Goal: Transaction & Acquisition: Purchase product/service

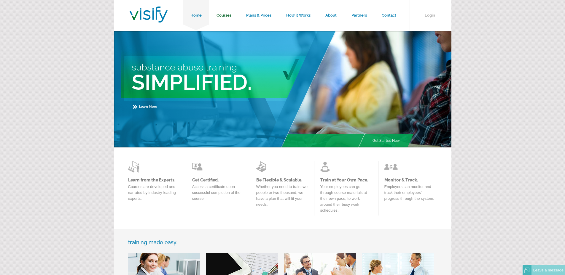
click at [220, 17] on link "Courses" at bounding box center [224, 15] width 30 height 31
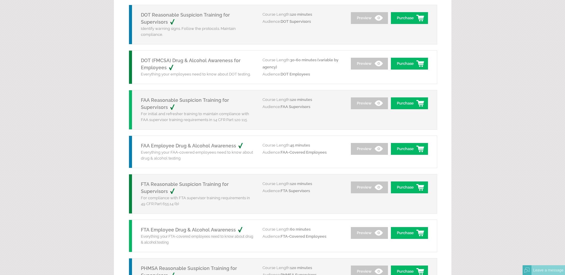
scroll to position [148, 0]
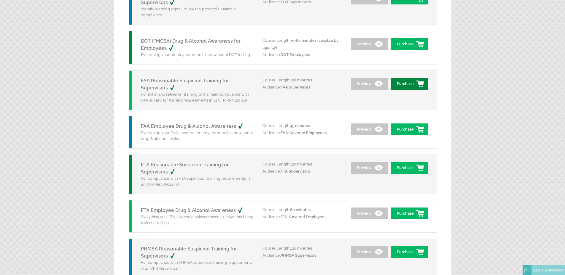
click at [409, 86] on link "Purchase" at bounding box center [409, 84] width 37 height 12
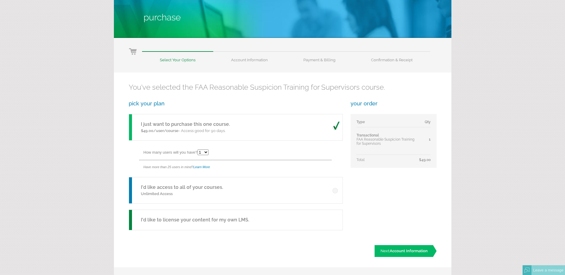
scroll to position [89, 0]
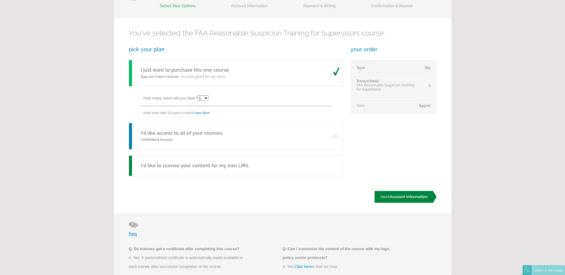
click at [393, 194] on link "Next: Account Information" at bounding box center [405, 197] width 62 height 12
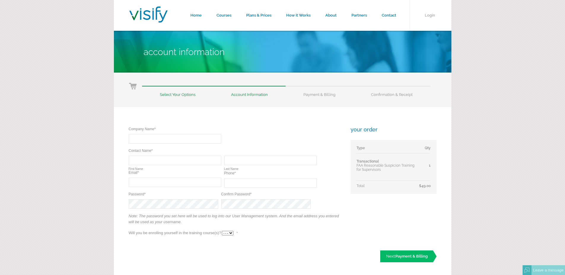
type input "[PERSON_NAME]"
click at [166, 138] on input "text" at bounding box center [175, 138] width 93 height 9
type input "Lawrence Air Service Enterprises, Inc"
type input "Melina"
type input "Nielsen"
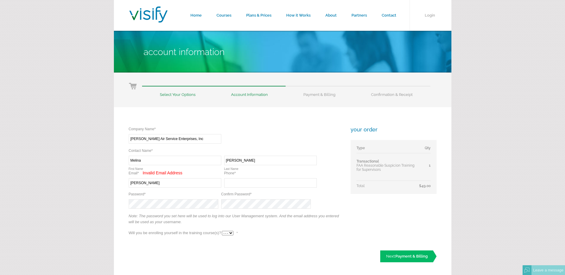
type input "(541) 689-3331"
drag, startPoint x: 162, startPoint y: 185, endPoint x: 120, endPoint y: 183, distance: 42.2
click at [120, 183] on div "Company Name* Required Lawrence Air Service Enterprises, Inc Contact Name* Requ…" at bounding box center [282, 190] width 337 height 166
type input "info@lawrenceair.com"
click at [152, 162] on input "Melina" at bounding box center [175, 160] width 93 height 9
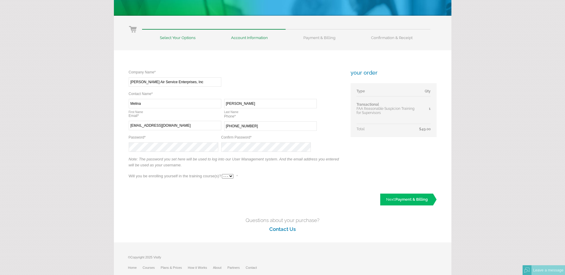
scroll to position [59, 0]
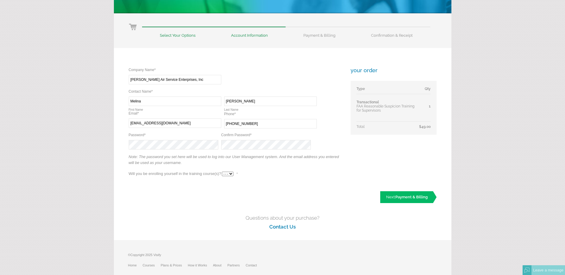
type input "info@lawrenceair.com"
click at [287, 126] on input "text" at bounding box center [270, 123] width 93 height 9
type input "(541) 913-2215"
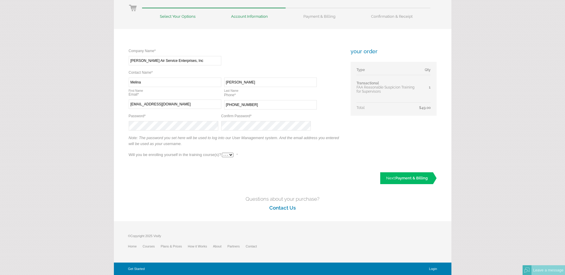
click at [225, 156] on select "- - - Yes No" at bounding box center [228, 155] width 12 height 4
select select "Yes"
click at [222, 153] on select "- - - Yes No" at bounding box center [228, 155] width 12 height 4
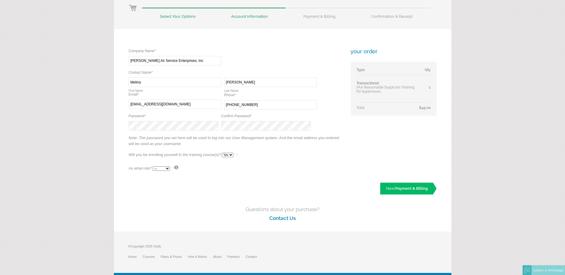
click at [161, 170] on select "--- Teacher Student" at bounding box center [161, 169] width 17 height 4
select select "True"
click at [153, 167] on select "--- Teacher Student" at bounding box center [161, 169] width 17 height 4
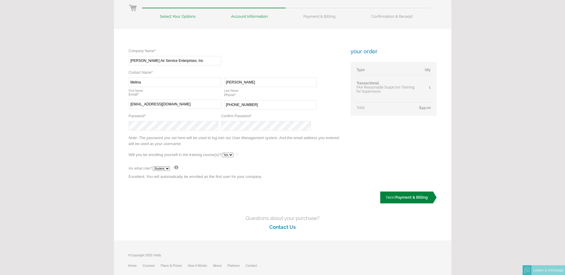
click at [407, 200] on link "Next: Payment & Billing" at bounding box center [408, 198] width 56 height 12
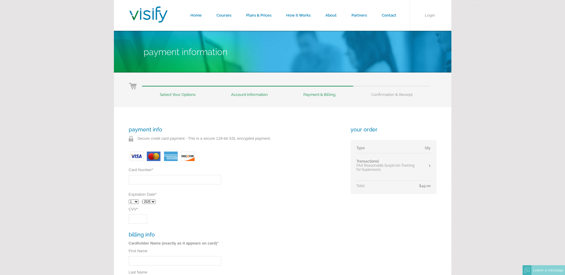
click at [187, 178] on input "Card Number *" at bounding box center [175, 179] width 93 height 9
type input "[CREDIT_CARD_NUMBER]"
select select "2"
select select "2028"
type input "784"
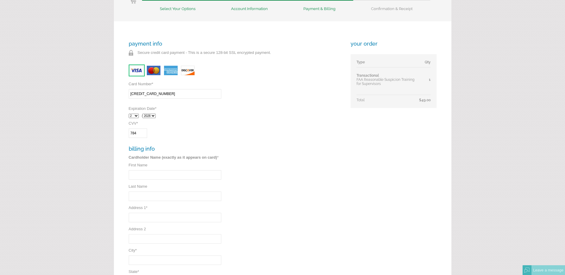
scroll to position [89, 0]
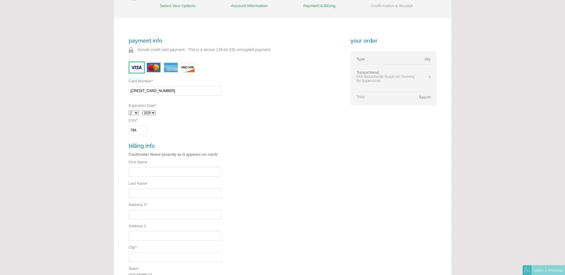
click at [193, 174] on input "First Name" at bounding box center [175, 172] width 93 height 9
type input "Melina"
type input "[PERSON_NAME]"
type input "90295 Air Cargo Way, Ste 4"
type input "Eugene"
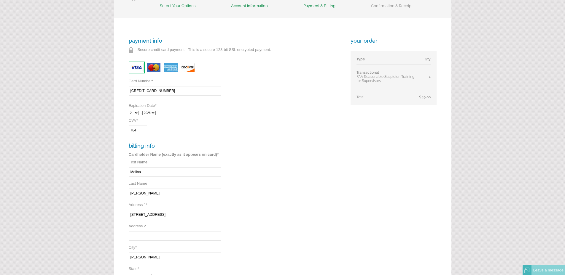
select select "OR"
type input "97402"
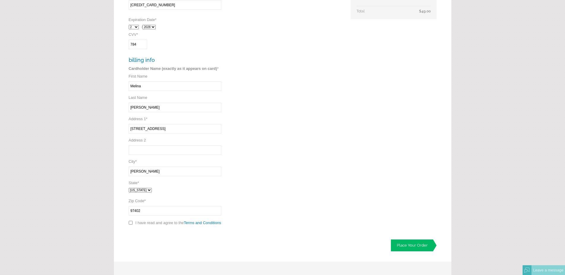
scroll to position [178, 0]
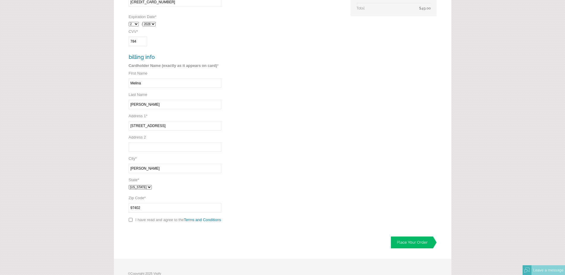
click at [157, 219] on label "I have read and agree to the Terms and Conditions" at bounding box center [179, 220] width 87 height 4
click at [132, 220] on input "checkbox" at bounding box center [131, 220] width 4 height 4
checkbox input "true"
click at [415, 244] on link "Place Your Order" at bounding box center [414, 243] width 46 height 12
